Goal: Use online tool/utility: Use online tool/utility

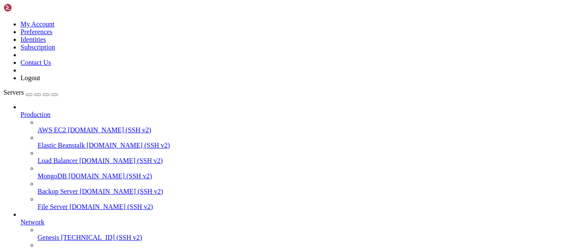
scroll to position [72, 0]
drag, startPoint x: 98, startPoint y: 685, endPoint x: 85, endPoint y: 683, distance: 12.9
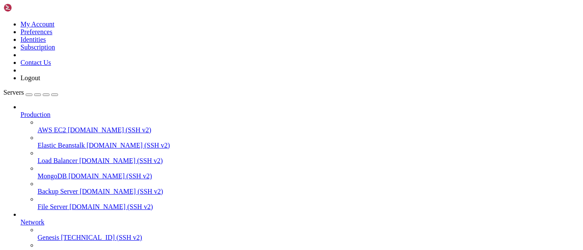
drag, startPoint x: 104, startPoint y: 725, endPoint x: 66, endPoint y: 673, distance: 64.8
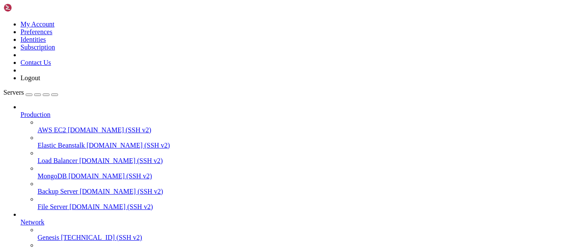
scroll to position [15, 0]
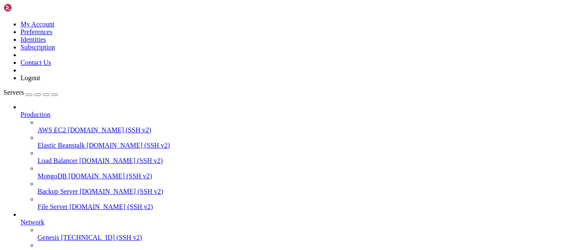
copy x-row "ssh-ed25519 AAAAC3NzaC1lZDI1NTE5AAAAIFBv8G8D/Kc0szyT9rPjGdiihKDXBLW3Oyh82yHppEi…"
drag, startPoint x: 146, startPoint y: 692, endPoint x: 97, endPoint y: 652, distance: 63.5
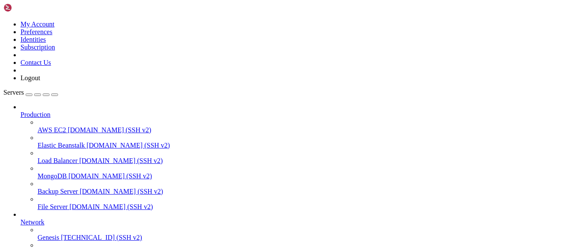
drag, startPoint x: 130, startPoint y: 683, endPoint x: 26, endPoint y: 672, distance: 103.9
